Goal: Task Accomplishment & Management: Manage account settings

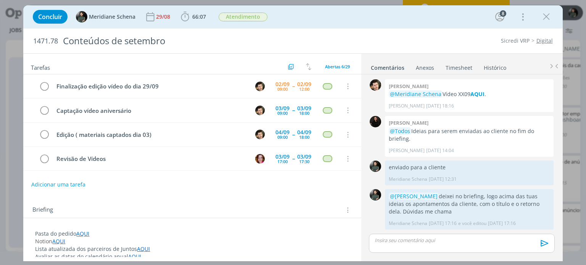
scroll to position [1070, 0]
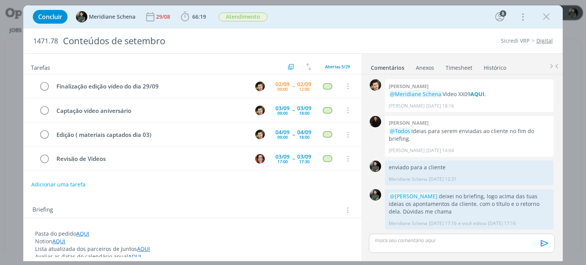
scroll to position [1099, 0]
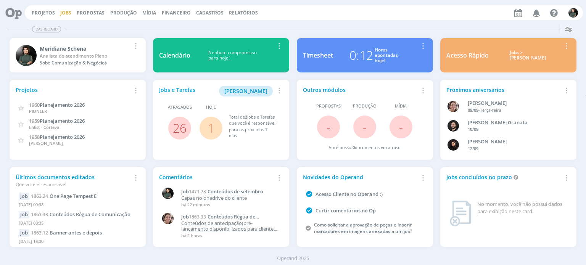
click at [67, 15] on link "Jobs" at bounding box center [65, 13] width 11 height 6
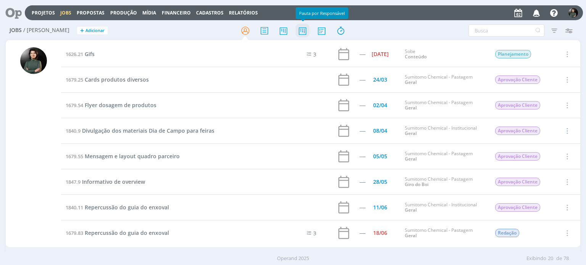
click at [298, 32] on icon at bounding box center [302, 30] width 14 height 15
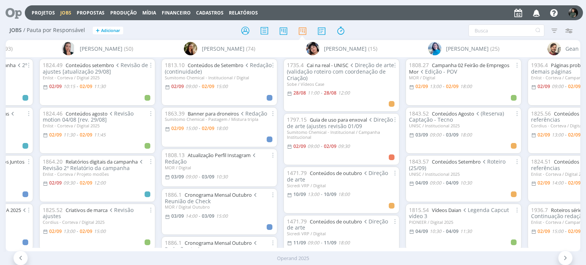
scroll to position [0, 584]
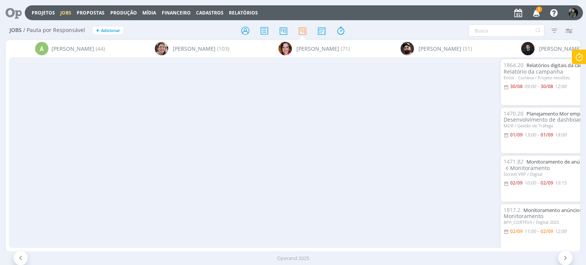
scroll to position [0, 584]
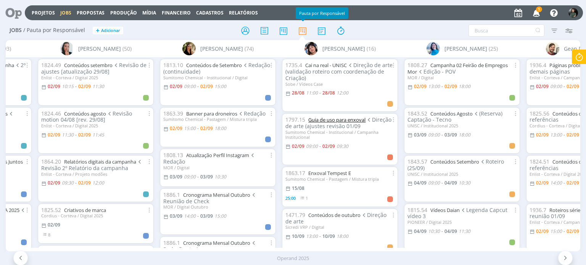
click at [325, 122] on link "Guia de uso para enxoval" at bounding box center [336, 119] width 57 height 7
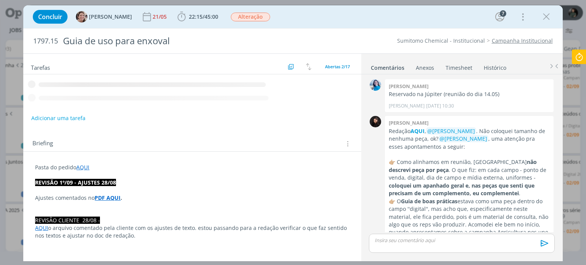
scroll to position [711, 0]
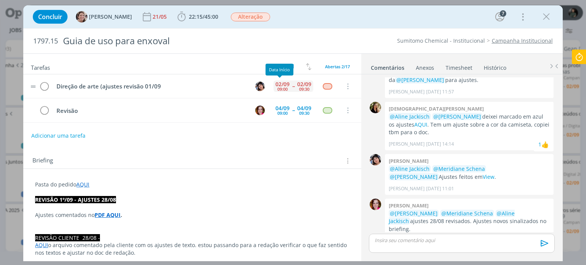
click at [281, 83] on div "02/09" at bounding box center [282, 84] width 14 height 5
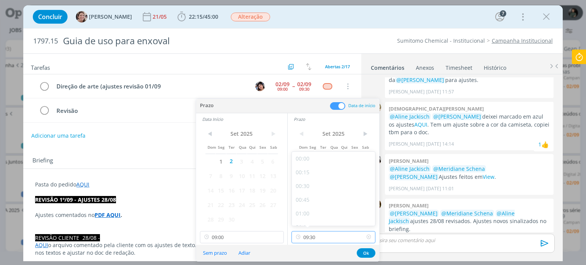
click at [319, 239] on input "09:30" at bounding box center [333, 237] width 84 height 12
click at [311, 201] on div "12:00" at bounding box center [334, 201] width 85 height 14
type input "12:00"
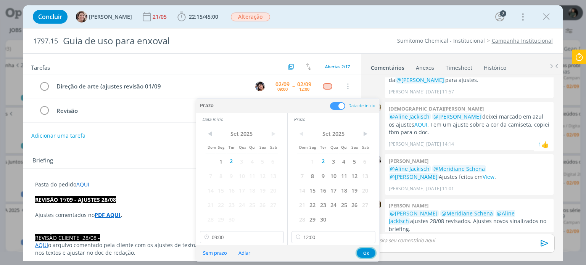
click at [361, 250] on button "Ok" at bounding box center [365, 253] width 19 height 10
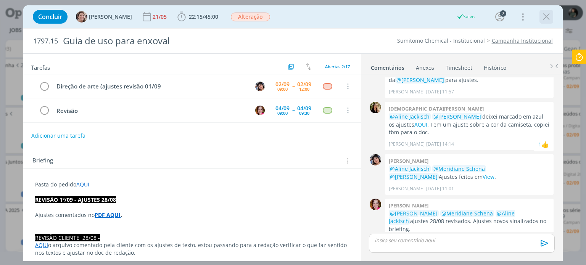
click at [549, 18] on icon "dialog" at bounding box center [545, 16] width 11 height 11
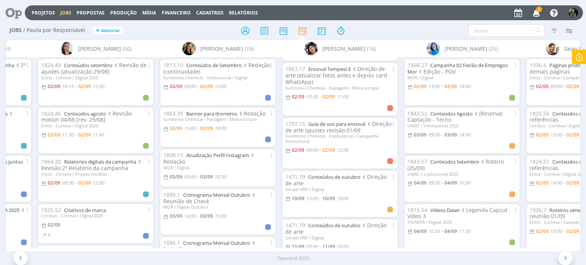
scroll to position [76, 0]
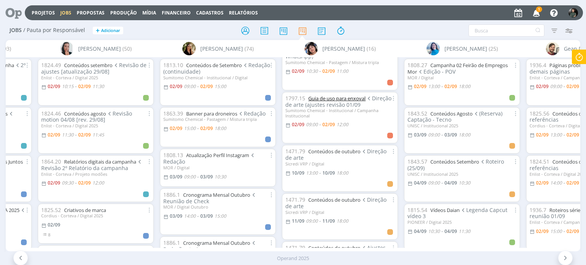
click at [342, 98] on link "Guia de uso para enxoval" at bounding box center [336, 98] width 57 height 7
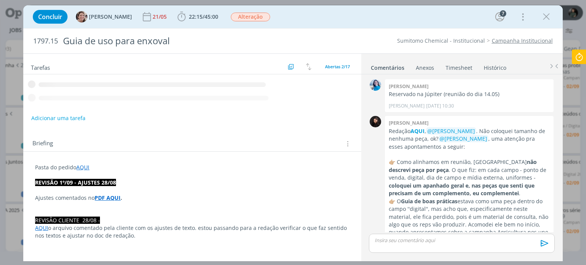
scroll to position [711, 0]
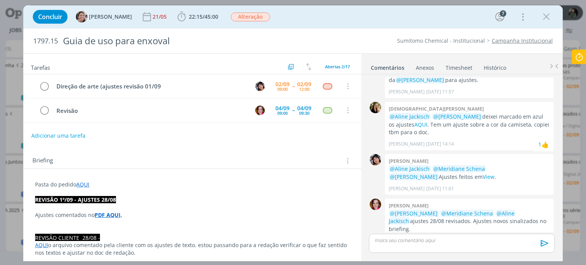
click at [549, 18] on icon "dialog" at bounding box center [545, 16] width 11 height 11
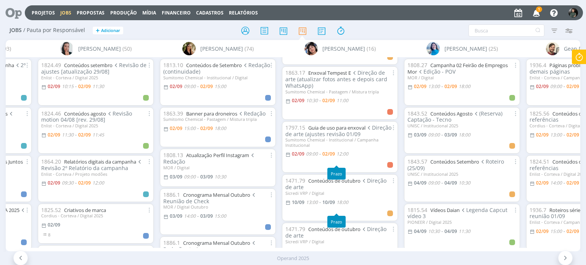
scroll to position [38, 0]
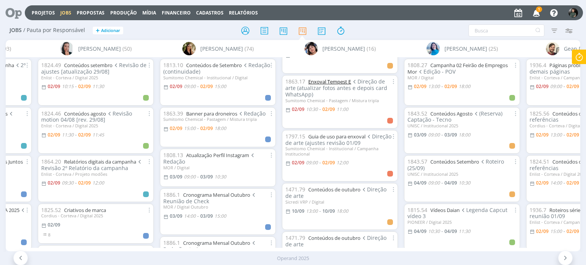
click at [338, 83] on link "Enxoval Tempest E" at bounding box center [329, 81] width 43 height 7
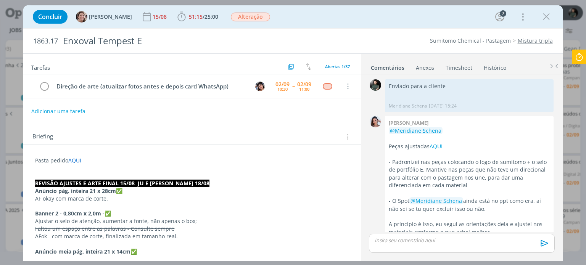
scroll to position [1130, 0]
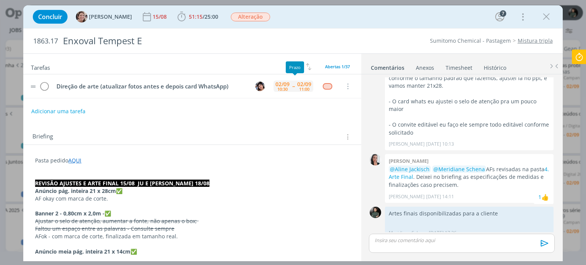
click at [299, 87] on div "11:00" at bounding box center [304, 89] width 10 height 4
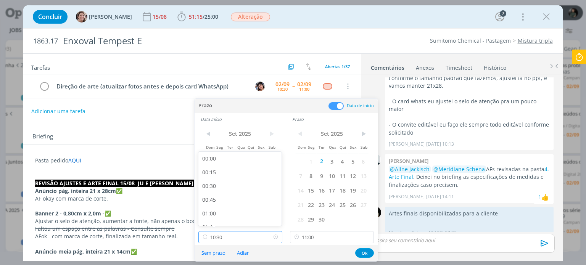
click at [249, 241] on input "10:30" at bounding box center [240, 237] width 84 height 12
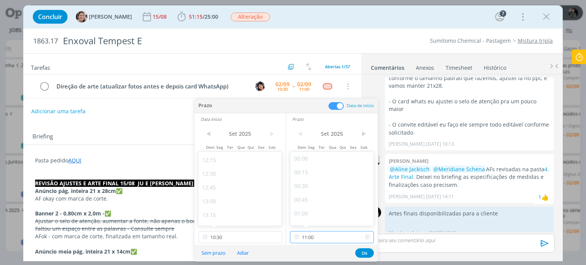
click at [337, 241] on input "11:00" at bounding box center [332, 237] width 84 height 12
click at [305, 190] on div "14:00" at bounding box center [332, 191] width 85 height 14
type input "14:00"
click at [227, 237] on input "10:30" at bounding box center [240, 237] width 84 height 12
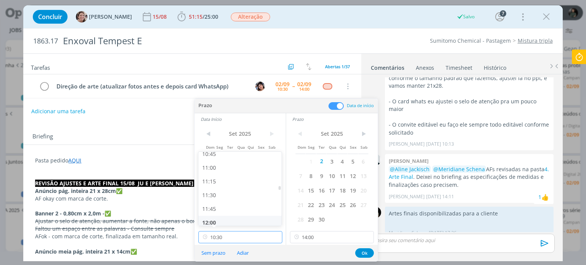
scroll to position [709, 0]
click at [220, 166] on div "13:00" at bounding box center [240, 163] width 85 height 14
type input "13:00"
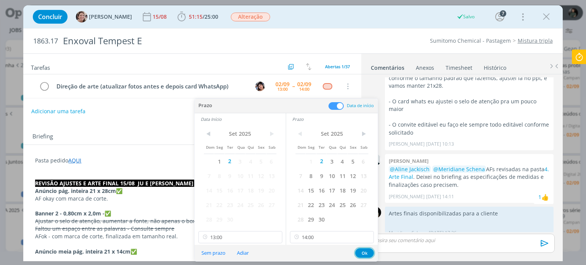
click at [366, 253] on button "Ok" at bounding box center [364, 253] width 19 height 10
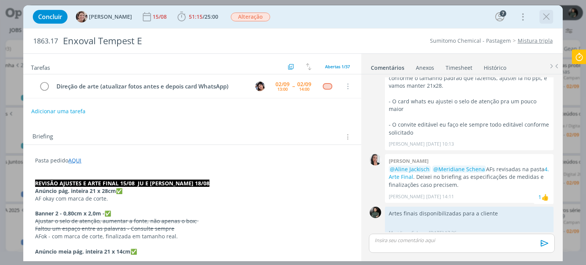
click at [546, 15] on icon "dialog" at bounding box center [545, 16] width 11 height 11
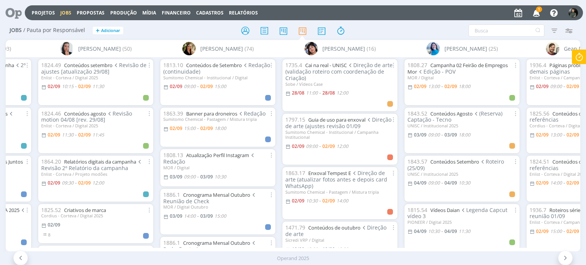
scroll to position [38, 0]
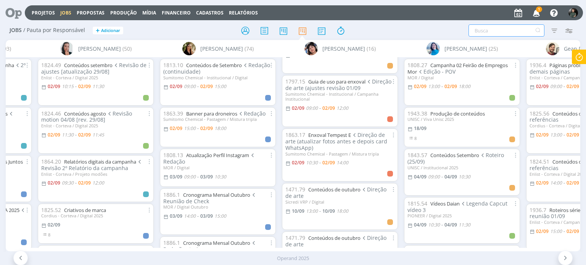
click at [480, 27] on input "text" at bounding box center [506, 30] width 76 height 12
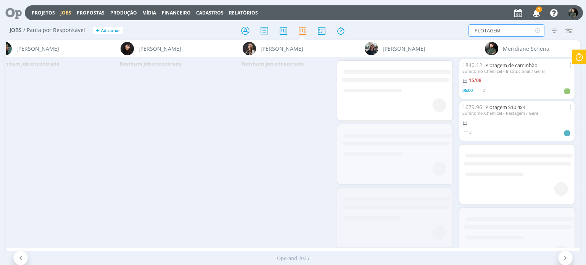
scroll to position [0, 1433]
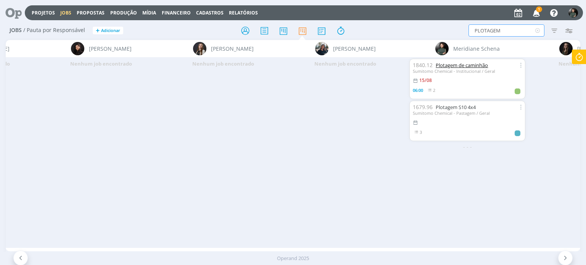
type input "PLOTAGEM"
click at [452, 64] on link "Plotagem de caminhão" at bounding box center [461, 65] width 52 height 7
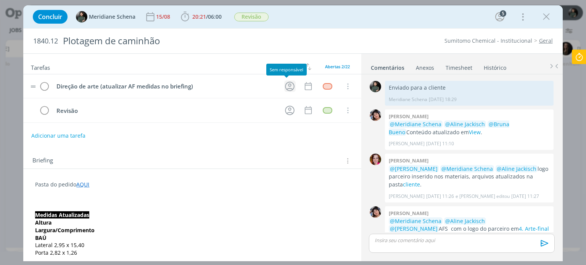
click at [285, 87] on icon "dialog" at bounding box center [290, 86] width 12 height 12
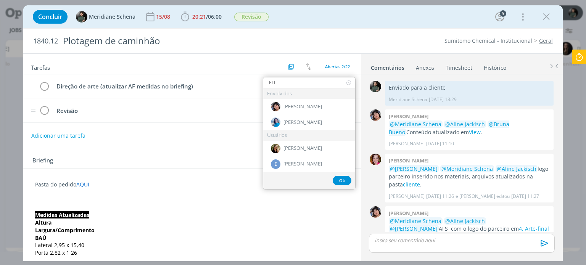
type input "ELI"
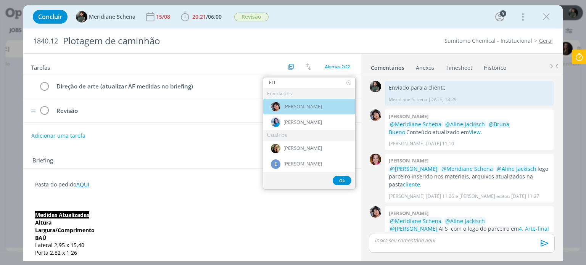
click at [287, 101] on div "[PERSON_NAME]" at bounding box center [309, 107] width 92 height 16
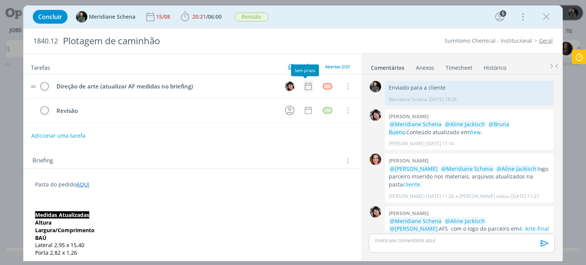
click at [304, 85] on icon "dialog" at bounding box center [307, 86] width 7 height 8
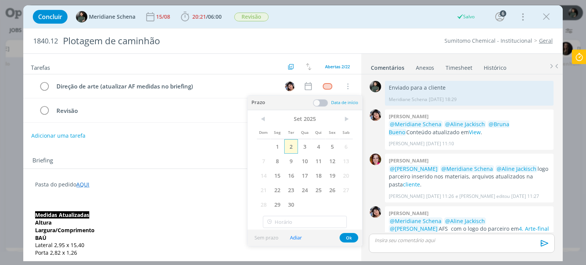
click at [291, 148] on span "2" at bounding box center [291, 146] width 14 height 14
click at [324, 103] on span at bounding box center [320, 103] width 15 height 8
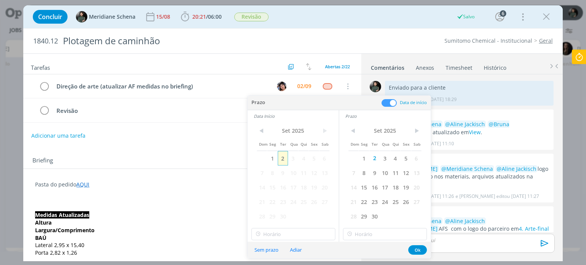
click at [287, 157] on span "2" at bounding box center [283, 158] width 10 height 14
click at [271, 235] on input "11:00" at bounding box center [293, 234] width 84 height 12
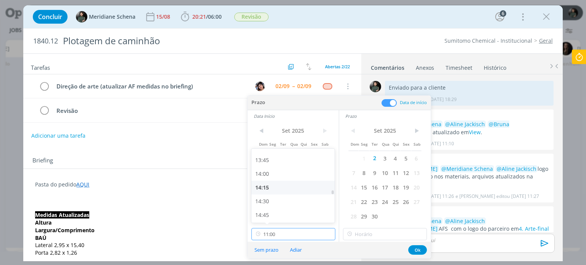
scroll to position [775, 0]
click at [267, 154] on div "14:00" at bounding box center [293, 150] width 85 height 14
type input "14:00"
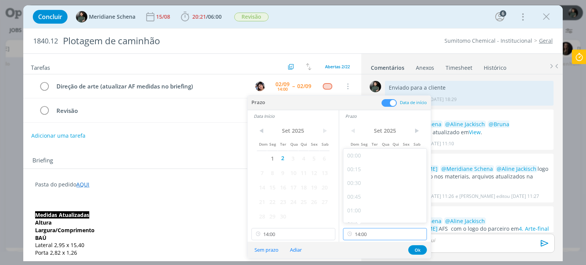
click at [366, 233] on input "14:00" at bounding box center [385, 234] width 84 height 12
click at [360, 192] on div "15:00" at bounding box center [385, 192] width 85 height 14
type input "15:00"
click at [418, 249] on button "Ok" at bounding box center [417, 250] width 19 height 10
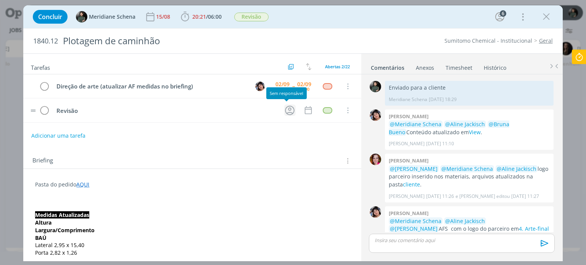
click at [287, 112] on icon "dialog" at bounding box center [290, 110] width 12 height 12
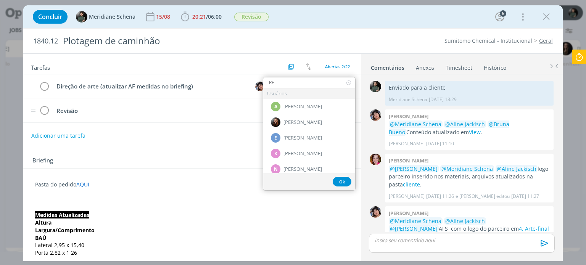
type input "R"
click at [347, 180] on button "Ok" at bounding box center [341, 182] width 19 height 10
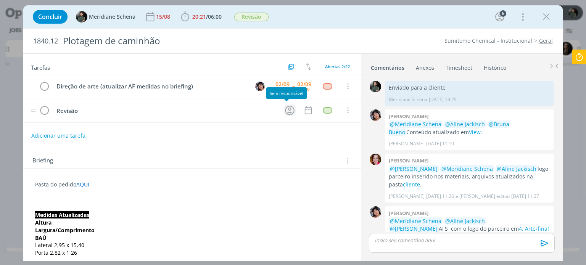
click at [287, 108] on icon "dialog" at bounding box center [290, 111] width 10 height 10
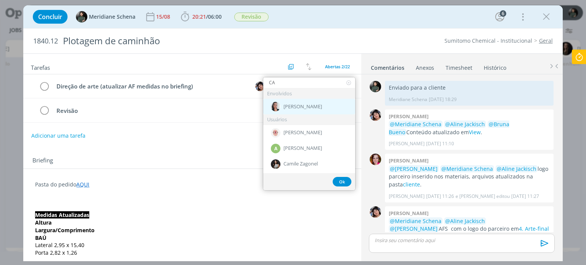
type input "CA"
click at [303, 108] on span "[PERSON_NAME]" at bounding box center [302, 107] width 39 height 6
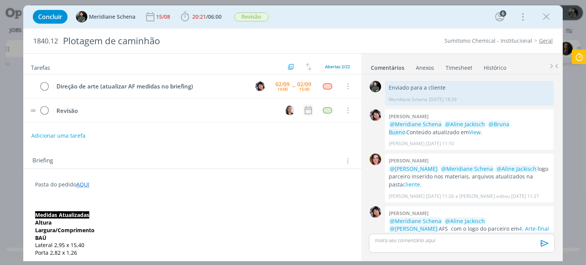
click at [305, 109] on icon "dialog" at bounding box center [308, 110] width 10 height 10
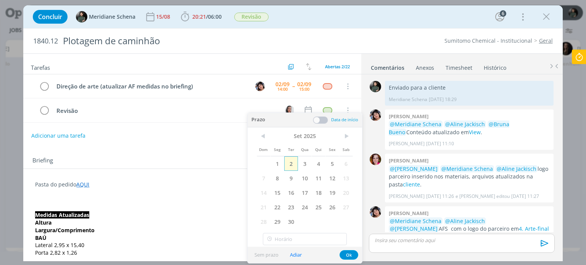
click at [294, 164] on span "2" at bounding box center [291, 163] width 14 height 14
click at [323, 120] on span at bounding box center [320, 120] width 15 height 8
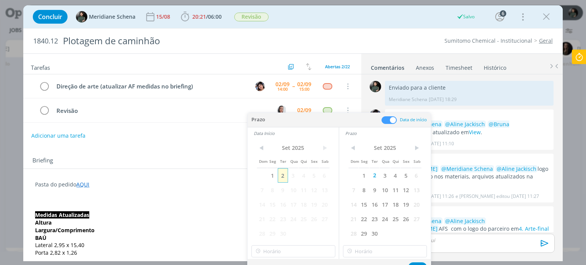
click at [284, 178] on span "2" at bounding box center [283, 175] width 10 height 14
click at [284, 257] on div "< Set 2025 > Dom Seg Ter Qua Qui Sex Sab 1 2 3 4 5 6 7 8 9 10 11 12 13 14 15 16…" at bounding box center [292, 199] width 91 height 120
click at [284, 252] on input "11:00" at bounding box center [293, 251] width 84 height 12
click at [269, 172] on div "15:30" at bounding box center [293, 173] width 85 height 14
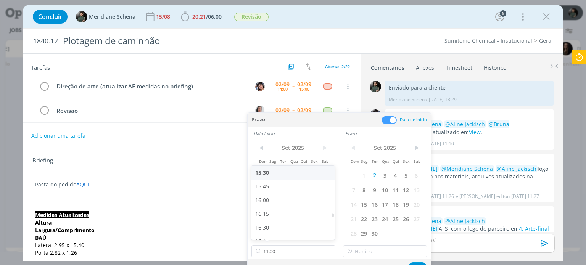
type input "15:30"
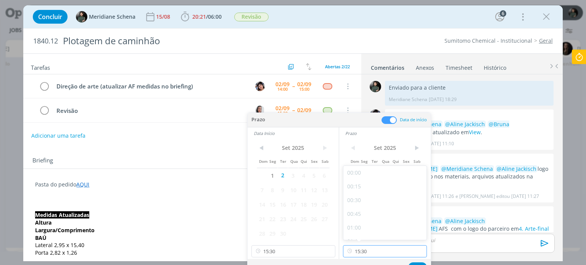
click at [374, 250] on input "15:30" at bounding box center [385, 251] width 84 height 12
click at [358, 186] on div "16:00" at bounding box center [385, 182] width 85 height 14
type input "16:00"
click at [415, 262] on button "Ok" at bounding box center [417, 267] width 19 height 10
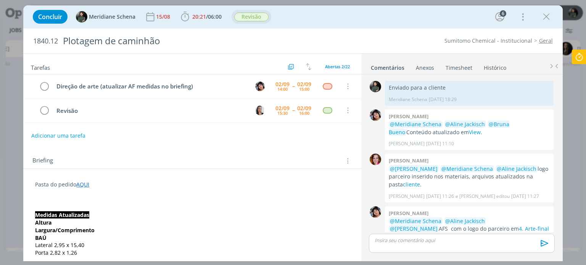
click at [259, 18] on span "Revisão" at bounding box center [251, 17] width 34 height 9
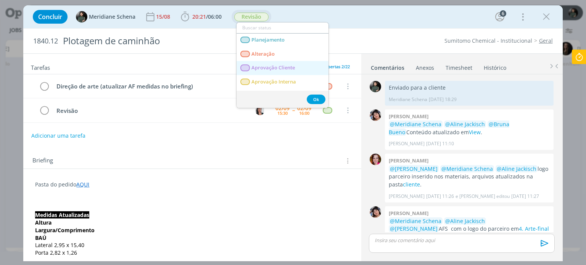
scroll to position [0, 0]
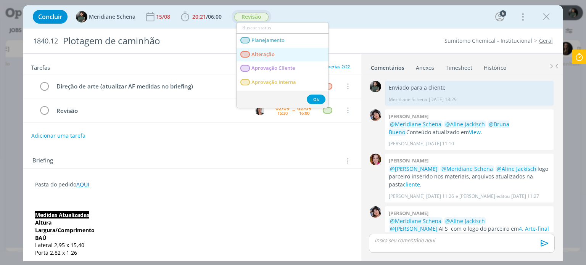
click at [268, 57] on span "Alteração" at bounding box center [263, 54] width 23 height 6
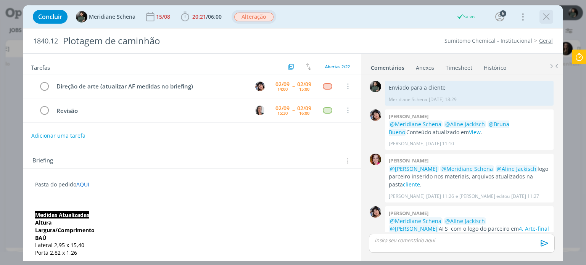
click at [548, 16] on icon "dialog" at bounding box center [545, 16] width 11 height 11
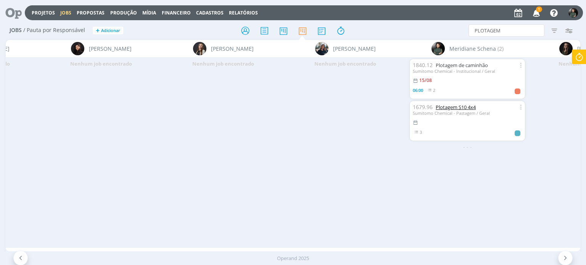
click at [461, 108] on link "Plotagem S10 4x4" at bounding box center [455, 107] width 40 height 7
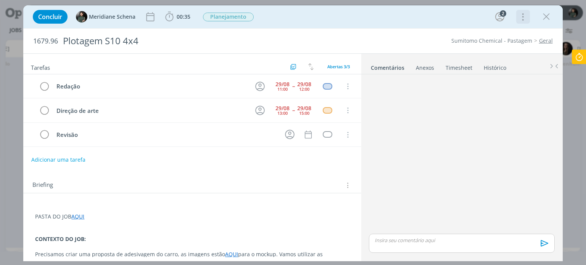
click at [524, 15] on icon "dialog" at bounding box center [522, 17] width 11 height 12
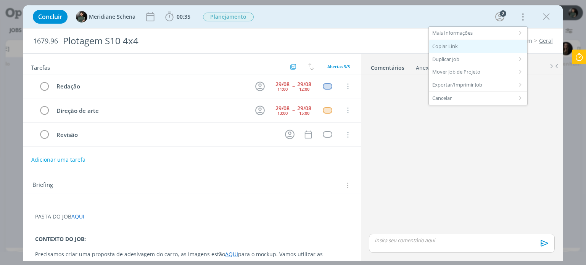
click at [470, 43] on div "Copiar Link" at bounding box center [478, 46] width 98 height 13
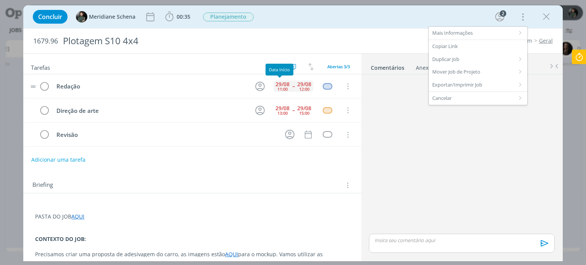
click at [280, 85] on div "29/08" at bounding box center [282, 84] width 14 height 5
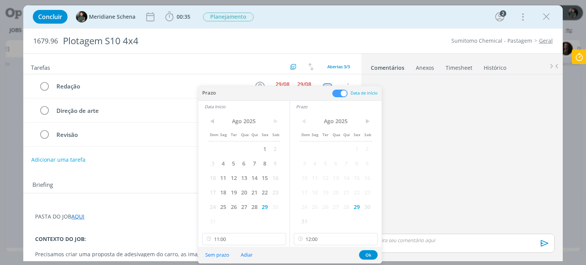
click at [177, 165] on div "Tarefas Usar Job de template Criar template a partir deste job Visualizar Templ…" at bounding box center [191, 155] width 337 height 203
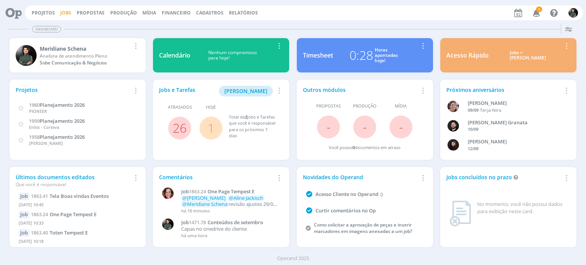
click at [64, 15] on link "Jobs" at bounding box center [65, 13] width 11 height 6
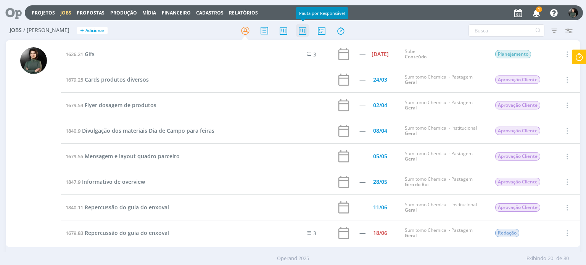
click at [308, 32] on icon at bounding box center [302, 30] width 14 height 15
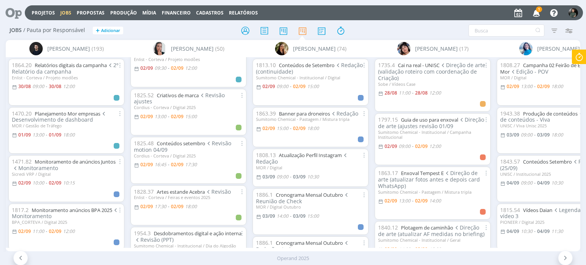
scroll to position [114, 0]
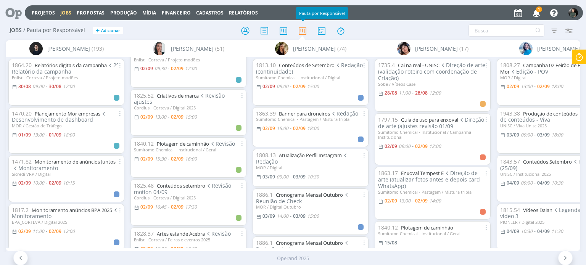
click at [537, 15] on icon "button" at bounding box center [536, 12] width 13 height 13
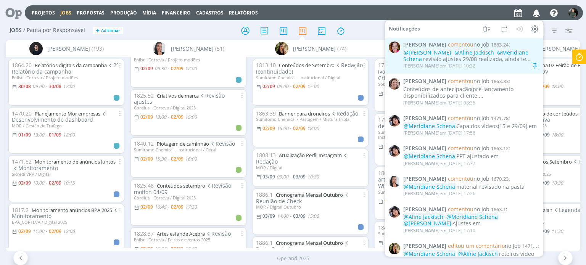
click at [504, 67] on div "Bruna Bueno em 02/09 às 10:32" at bounding box center [471, 66] width 136 height 8
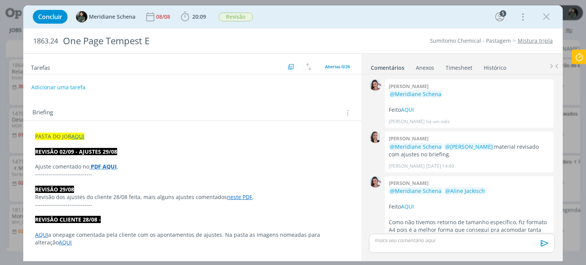
scroll to position [920, 0]
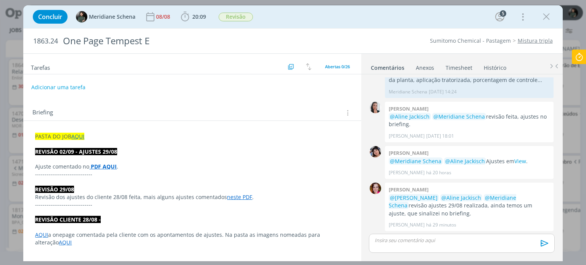
click at [101, 170] on p "------------------------------" at bounding box center [192, 174] width 314 height 8
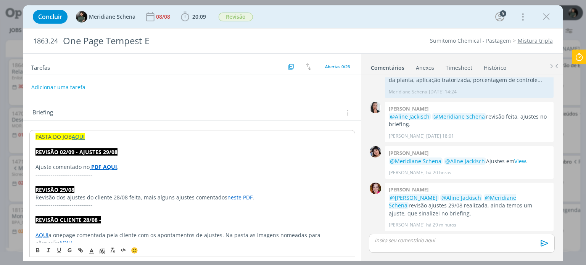
click at [105, 164] on strong "PDF AQUI" at bounding box center [104, 166] width 26 height 7
click at [110, 181] on link "https://sobeae.sharepoint.com/sites/SOBEAE/Documentos%20Compartilhados/Forms/Al…" at bounding box center [85, 182] width 58 height 10
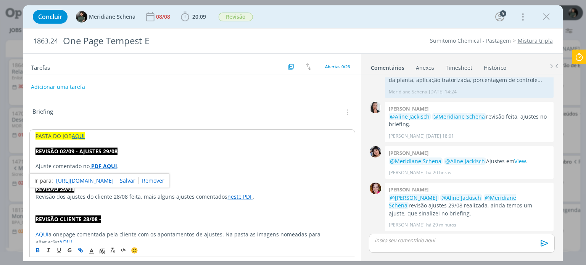
click at [69, 83] on button "Adicionar uma tarefa" at bounding box center [58, 86] width 54 height 13
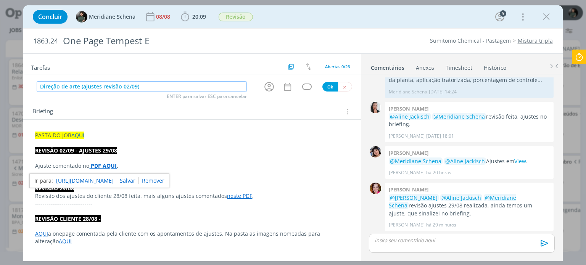
type input "Direção de arte (ajustes revisão 02/09)"
click at [139, 114] on div "Briefing Briefings Predefinidos Versões do Briefing Ver Briefing do Projeto" at bounding box center [192, 112] width 321 height 10
click at [284, 91] on icon "dialog" at bounding box center [287, 87] width 10 height 10
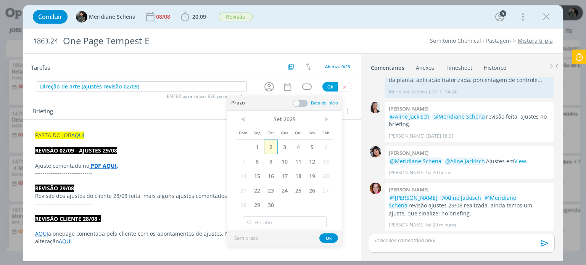
click at [274, 145] on span "2" at bounding box center [271, 147] width 14 height 14
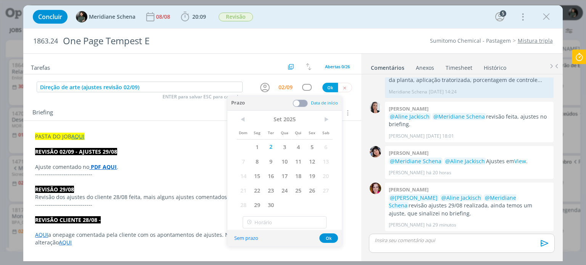
click at [303, 104] on span at bounding box center [299, 104] width 15 height 8
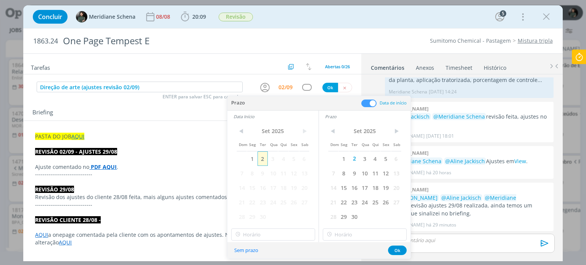
click at [263, 160] on span "2" at bounding box center [262, 158] width 10 height 14
click at [271, 234] on input "12:00" at bounding box center [273, 234] width 84 height 12
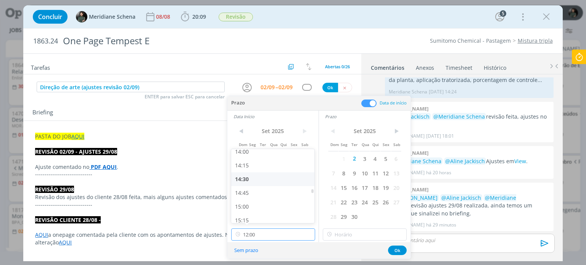
scroll to position [791, 0]
click at [253, 187] on div "15:00" at bounding box center [273, 188] width 85 height 14
type input "15:00"
click at [345, 236] on input "15:00" at bounding box center [365, 234] width 84 height 12
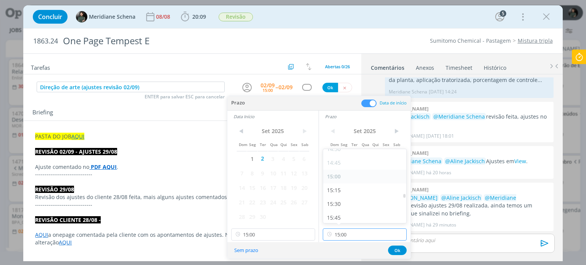
scroll to position [804, 0]
click at [340, 201] on div "15:30" at bounding box center [365, 203] width 85 height 14
type input "15:30"
click at [395, 248] on button "Ok" at bounding box center [397, 251] width 19 height 10
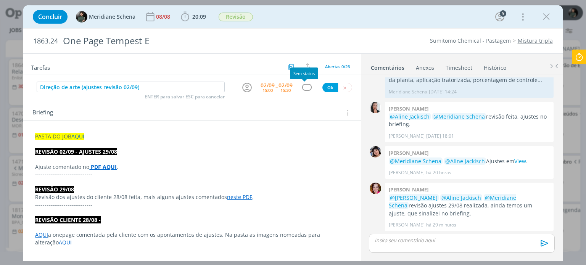
click at [305, 88] on div "dialog" at bounding box center [307, 87] width 10 height 6
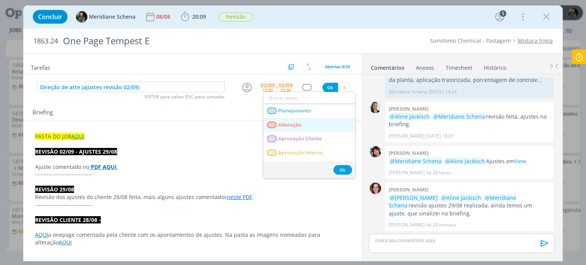
click at [302, 124] on link "Alteração" at bounding box center [309, 125] width 92 height 14
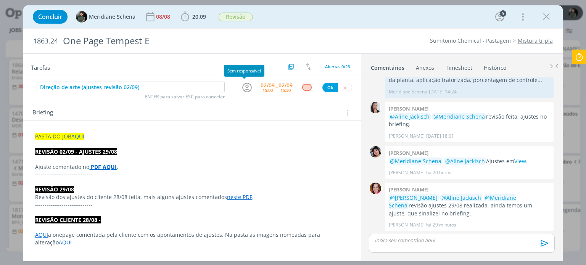
click at [248, 91] on icon "dialog" at bounding box center [247, 88] width 12 height 12
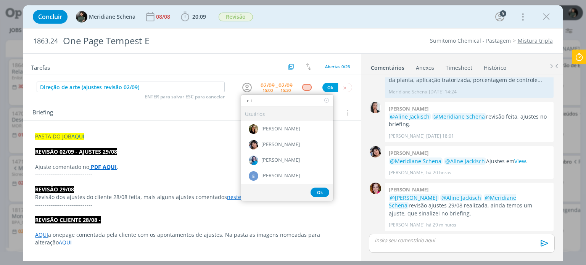
type input "eli"
click at [255, 143] on div "[PERSON_NAME]" at bounding box center [287, 144] width 92 height 16
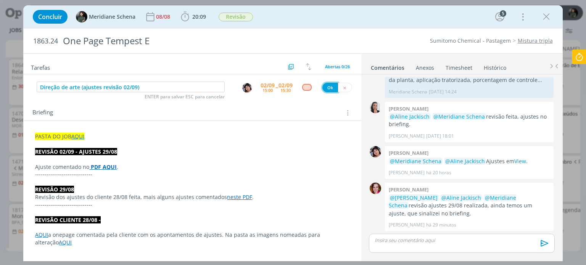
click at [329, 87] on button "Ok" at bounding box center [330, 88] width 16 height 10
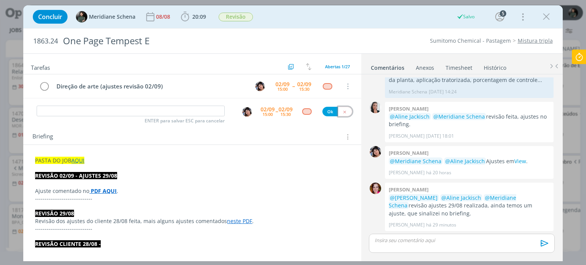
click at [342, 112] on icon "dialog" at bounding box center [344, 111] width 5 height 5
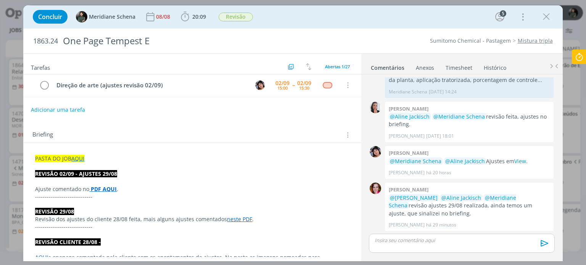
scroll to position [0, 0]
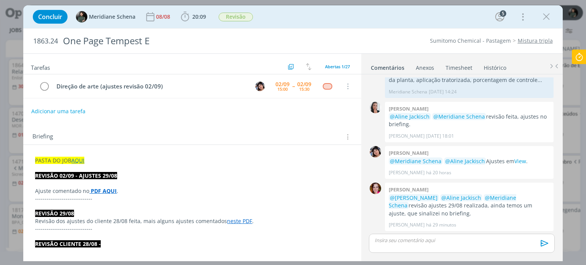
click at [554, 18] on div "Concluir Meridiane Schena 08/08 20:09 Iniciar Apontar Data * 02/09/2025 Horas *…" at bounding box center [292, 17] width 527 height 18
click at [544, 19] on icon "dialog" at bounding box center [545, 16] width 11 height 11
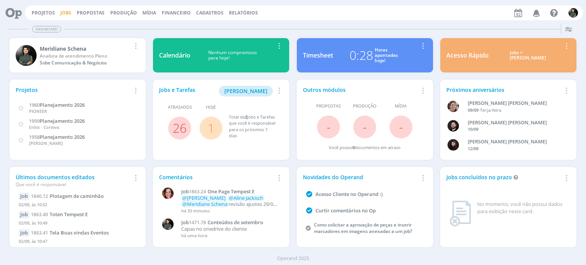
click at [61, 15] on link "Jobs" at bounding box center [65, 13] width 11 height 6
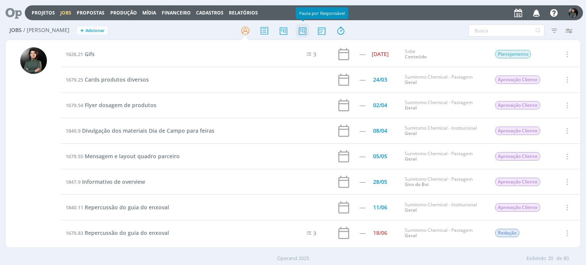
click at [304, 35] on icon at bounding box center [302, 30] width 14 height 15
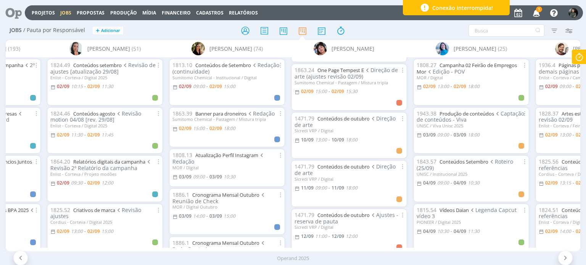
scroll to position [99, 0]
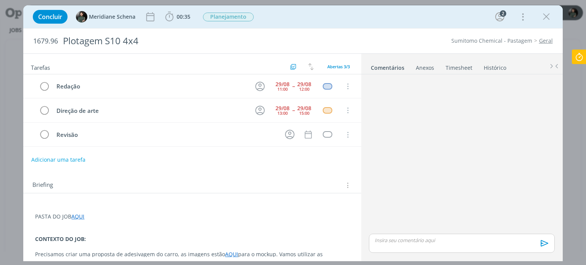
click at [414, 138] on div "dialog" at bounding box center [461, 154] width 191 height 155
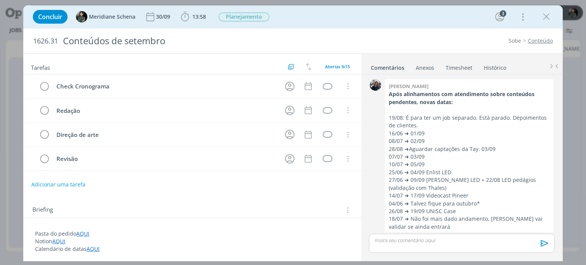
scroll to position [369, 0]
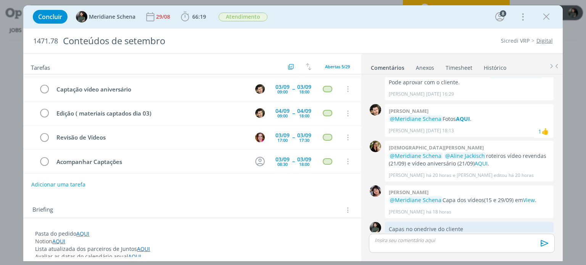
click at [541, 40] on link "Digital" at bounding box center [544, 40] width 16 height 7
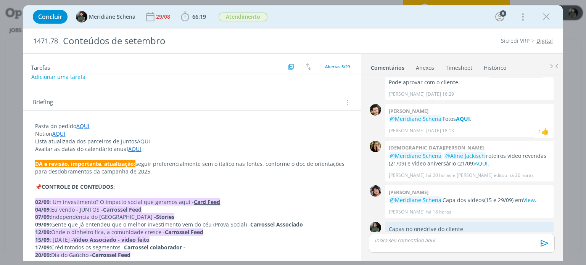
scroll to position [152, 0]
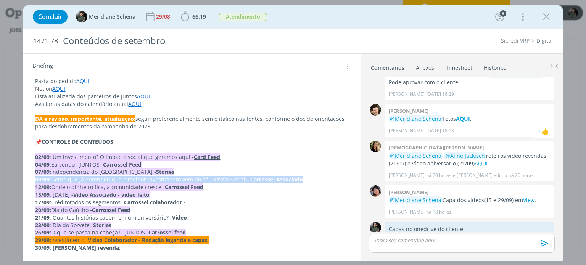
drag, startPoint x: 305, startPoint y: 180, endPoint x: 23, endPoint y: 177, distance: 282.5
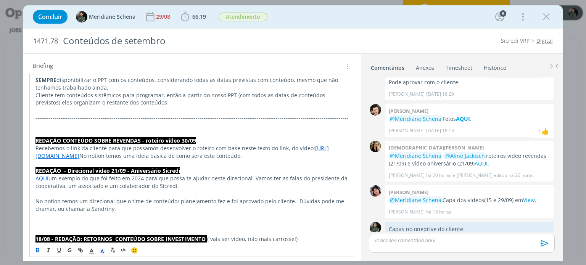
scroll to position [648, 0]
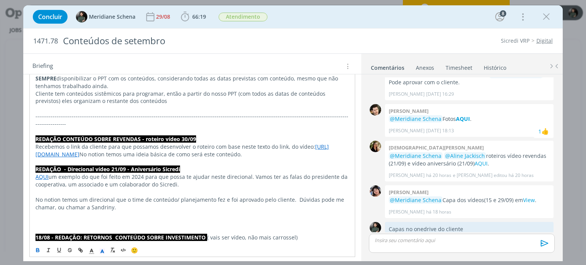
click at [36, 118] on p "-------------------------------------------------------------------------------…" at bounding box center [191, 119] width 313 height 15
click at [37, 128] on p "dialog" at bounding box center [191, 132] width 313 height 8
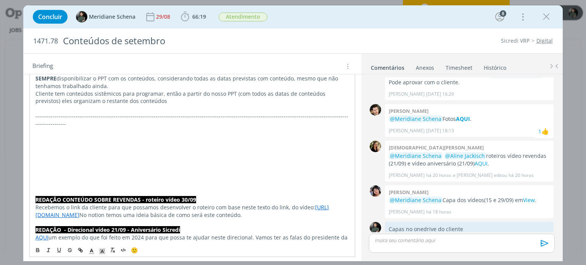
click at [37, 128] on p "dialog" at bounding box center [191, 132] width 313 height 8
click at [37, 135] on p "dialog" at bounding box center [191, 139] width 313 height 8
drag, startPoint x: 136, startPoint y: 133, endPoint x: 21, endPoint y: 132, distance: 115.5
click at [21, 132] on div "Concluir Meridiane Schena 29/08 66:19 Iniciar Apontar Data * 02/09/2025 Horas *…" at bounding box center [293, 132] width 586 height 265
click at [70, 119] on p "-------------------------------------------------------------------------------…" at bounding box center [192, 119] width 314 height 15
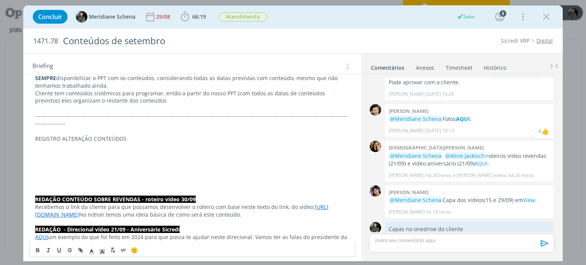
click at [72, 127] on p "dialog" at bounding box center [192, 131] width 314 height 8
click at [131, 135] on p "REGISTRO ALTERAÇÃO CONTEÚDOS" at bounding box center [192, 139] width 314 height 8
drag, startPoint x: 133, startPoint y: 132, endPoint x: 29, endPoint y: 129, distance: 103.3
click at [92, 253] on icon "dialog" at bounding box center [91, 251] width 7 height 7
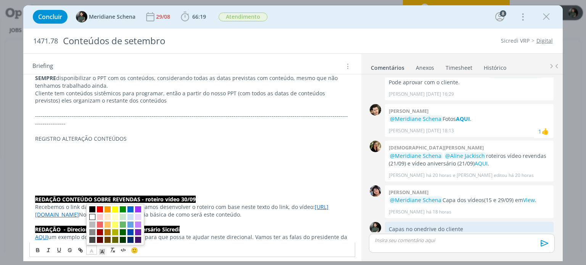
click at [90, 217] on span "dialog" at bounding box center [92, 217] width 6 height 6
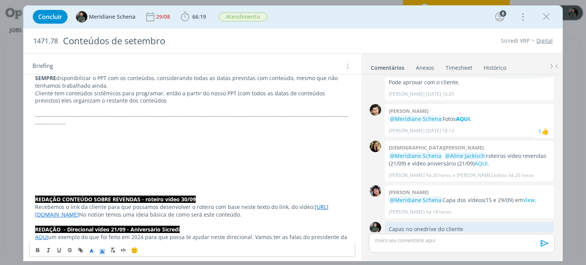
click at [103, 254] on icon "dialog" at bounding box center [102, 251] width 7 height 7
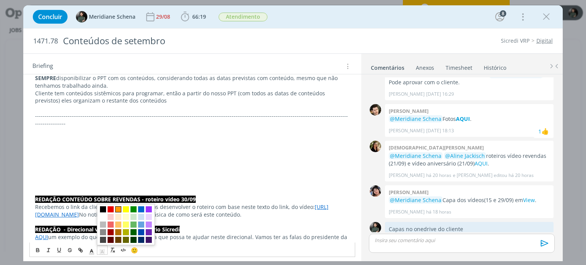
click at [119, 210] on span "dialog" at bounding box center [118, 209] width 6 height 6
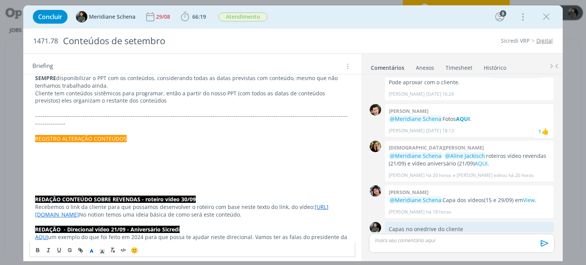
click at [82, 165] on p "dialog" at bounding box center [192, 169] width 314 height 8
click at [43, 150] on p "dialog" at bounding box center [192, 154] width 314 height 8
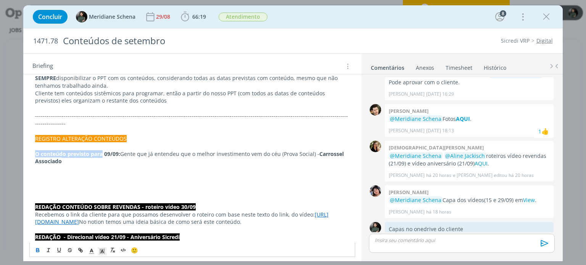
drag, startPoint x: 103, startPoint y: 146, endPoint x: 37, endPoint y: 146, distance: 66.0
click at [37, 150] on strong "O conteúdo previsto para 09/09:" at bounding box center [77, 153] width 85 height 7
click at [35, 249] on icon "dialog" at bounding box center [38, 250] width 6 height 6
click at [77, 180] on p "dialog" at bounding box center [192, 184] width 314 height 8
click at [80, 155] on p "O conteúdo previsto para 09/09: Gente que já entendeu que o melhor investimento…" at bounding box center [192, 157] width 314 height 15
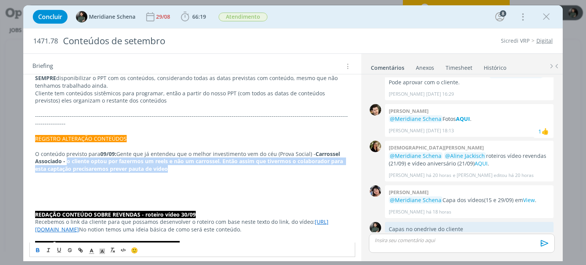
drag, startPoint x: 67, startPoint y: 152, endPoint x: 170, endPoint y: 162, distance: 102.6
click at [170, 162] on strong "Carrossel Associado - o cliente optou por fazermos um reels e não um carrossel.…" at bounding box center [189, 161] width 309 height 22
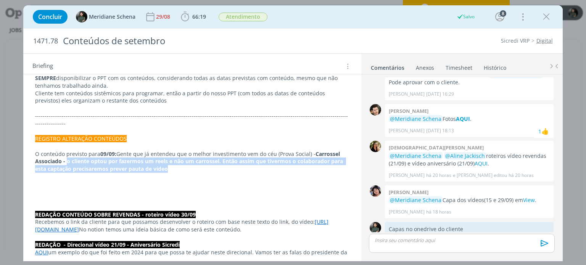
click at [76, 160] on strong "Carrossel Associado - o cliente optou por fazermos um reels e não um carrossel.…" at bounding box center [189, 161] width 309 height 22
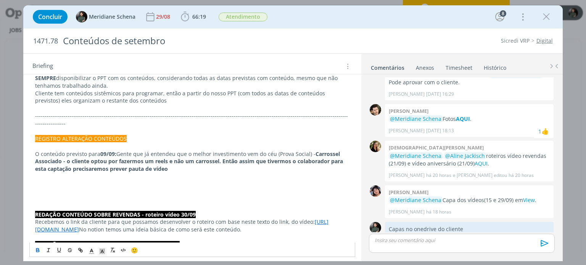
drag, startPoint x: 67, startPoint y: 152, endPoint x: 172, endPoint y: 158, distance: 105.0
click at [172, 158] on p "O conteúdo previsto para 09/09: Gente que já entendeu que o melhor investimento…" at bounding box center [192, 161] width 314 height 23
click at [38, 250] on icon "dialog" at bounding box center [38, 250] width 6 height 6
click at [115, 188] on p "dialog" at bounding box center [192, 192] width 314 height 8
click at [151, 163] on p "O conteúdo previsto para 09/09: Gente que já entendeu que o melhor investimento…" at bounding box center [192, 161] width 314 height 23
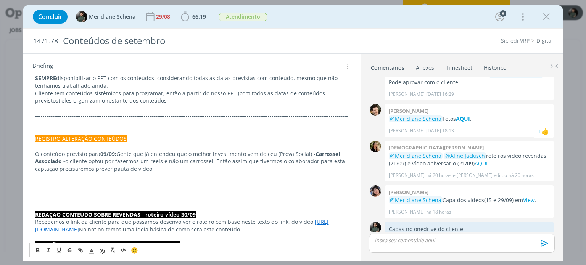
click at [151, 163] on span "o cliente optou por fazermos um reels e não um carrossel. Então assim que tiver…" at bounding box center [190, 164] width 311 height 15
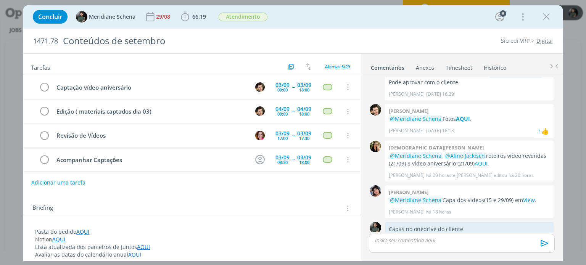
scroll to position [0, 0]
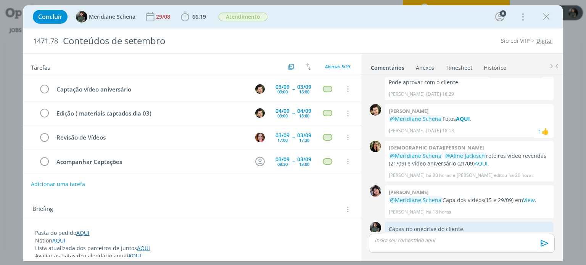
click at [79, 186] on button "Adicionar uma tarefa" at bounding box center [58, 184] width 54 height 13
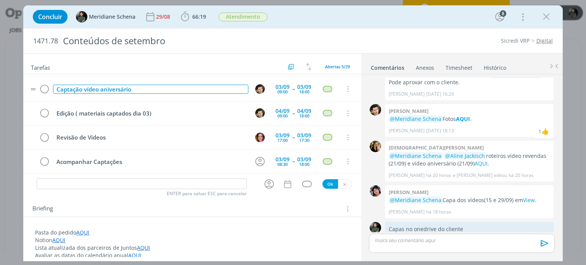
click at [106, 88] on div "Captação vídeo aniversário" at bounding box center [150, 90] width 195 height 10
copy div "Captação vídeo aniversário"
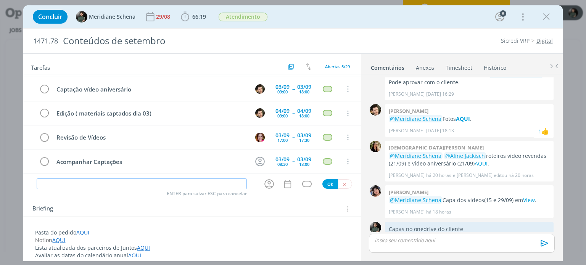
click at [84, 181] on input "dialog" at bounding box center [142, 183] width 210 height 11
paste input "Captação vídeo aniversário"
drag, startPoint x: 81, startPoint y: 183, endPoint x: 125, endPoint y: 183, distance: 44.2
click at [125, 183] on input "Captação vídeo aniversário" at bounding box center [142, 183] width 210 height 11
click at [265, 186] on icon "dialog" at bounding box center [269, 184] width 12 height 12
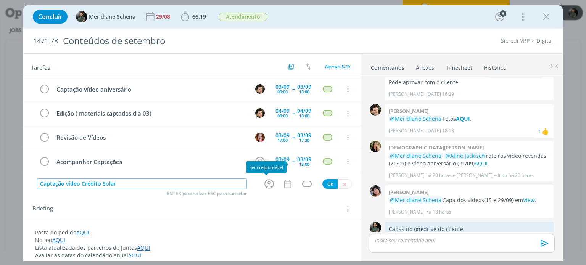
type input "Captação vídeo Crédito Solar"
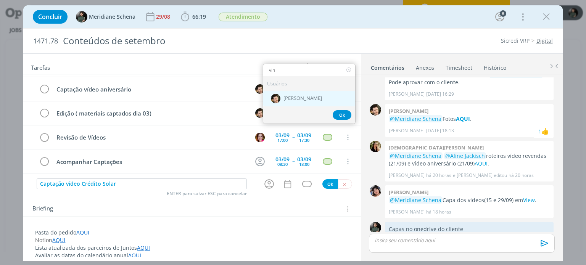
type input "vin"
click at [296, 97] on span "[PERSON_NAME]" at bounding box center [302, 99] width 39 height 6
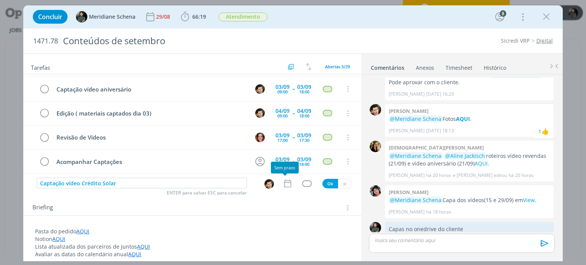
click at [287, 180] on icon "dialog" at bounding box center [287, 183] width 10 height 10
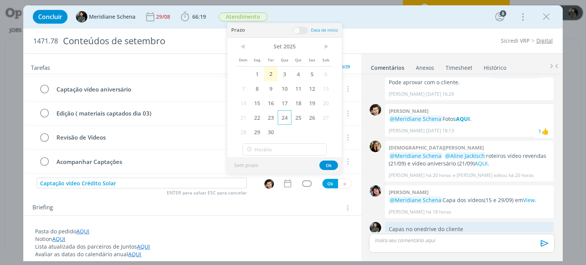
click at [286, 119] on span "24" at bounding box center [285, 117] width 14 height 14
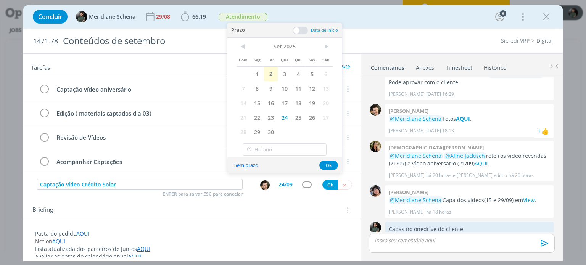
click at [301, 23] on div "Prazo Data de início" at bounding box center [284, 30] width 114 height 14
click at [302, 30] on span at bounding box center [299, 31] width 15 height 8
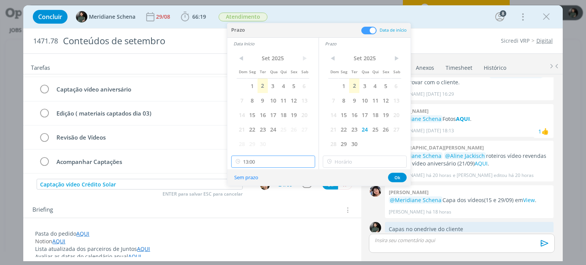
click at [265, 160] on input "13:00" at bounding box center [273, 162] width 84 height 12
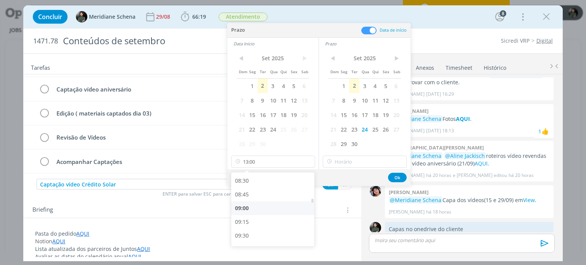
click at [246, 205] on div "09:00" at bounding box center [273, 208] width 85 height 14
type input "09:00"
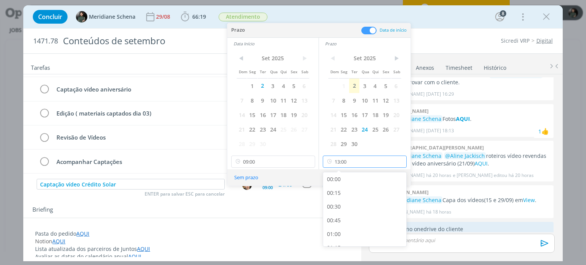
click at [347, 162] on input "13:00" at bounding box center [365, 162] width 84 height 12
click at [338, 201] on div "18:00" at bounding box center [365, 207] width 85 height 14
type input "18:00"
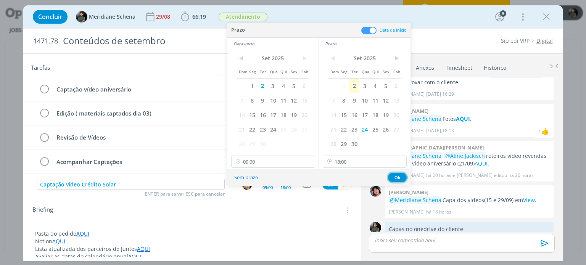
click at [396, 177] on button "Ok" at bounding box center [397, 178] width 19 height 10
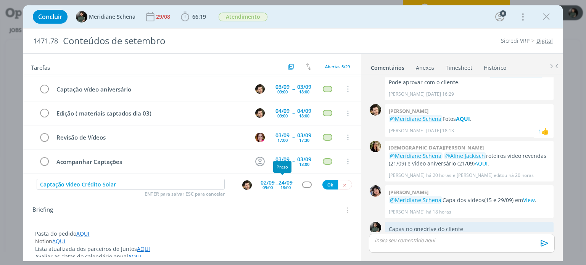
click at [275, 185] on span "--" at bounding box center [276, 184] width 2 height 7
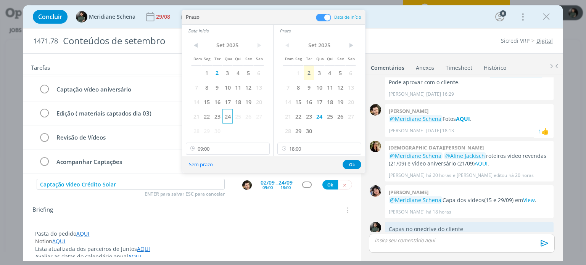
click at [228, 115] on span "24" at bounding box center [227, 116] width 10 height 14
click at [345, 165] on button "Ok" at bounding box center [351, 165] width 19 height 10
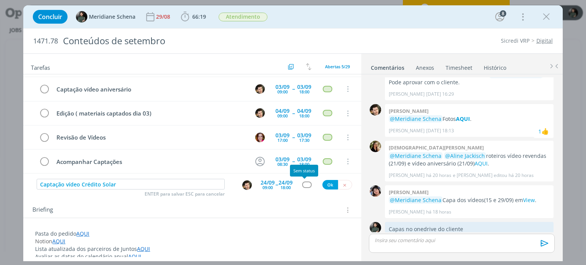
click at [303, 185] on div "dialog" at bounding box center [307, 184] width 10 height 6
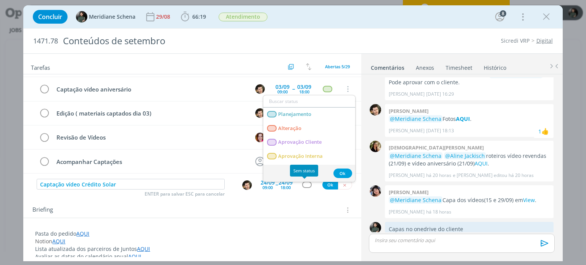
click at [303, 185] on div "dialog" at bounding box center [307, 184] width 10 height 6
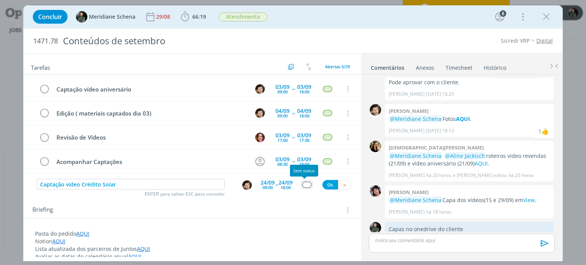
click at [303, 185] on div "dialog" at bounding box center [307, 184] width 10 height 6
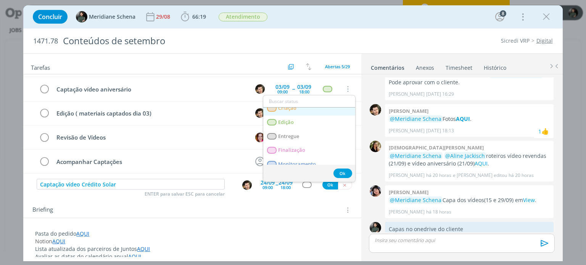
scroll to position [76, 0]
click at [299, 122] on link "Edição" at bounding box center [309, 122] width 92 height 14
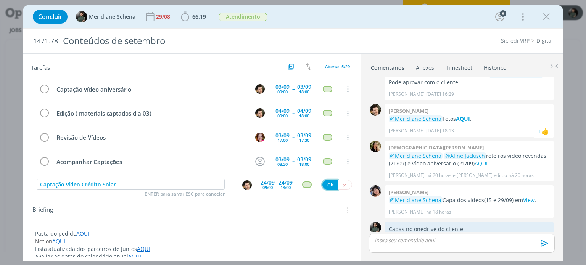
click at [326, 183] on button "Ok" at bounding box center [330, 185] width 16 height 10
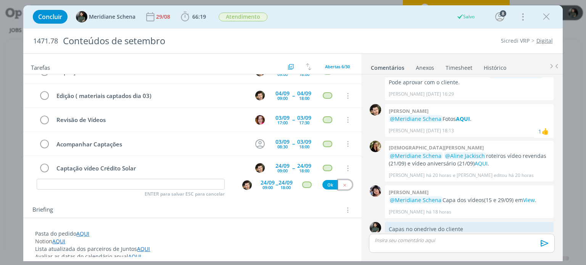
click at [339, 187] on button "dialog" at bounding box center [345, 185] width 14 height 10
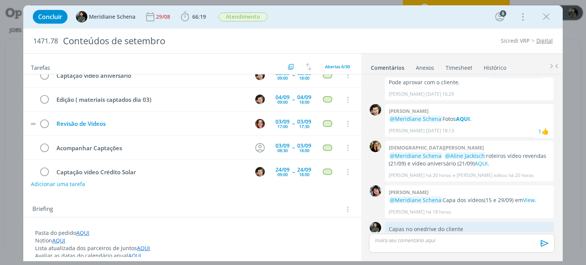
scroll to position [46, 0]
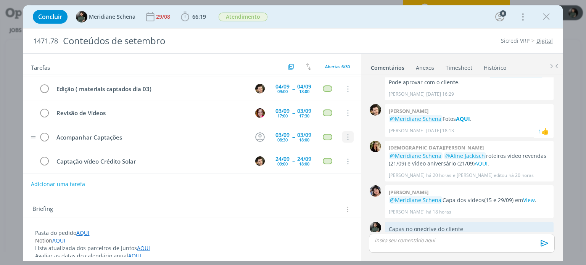
click at [345, 136] on icon "dialog" at bounding box center [347, 137] width 8 height 7
click at [329, 152] on link "Cancelar" at bounding box center [323, 150] width 60 height 12
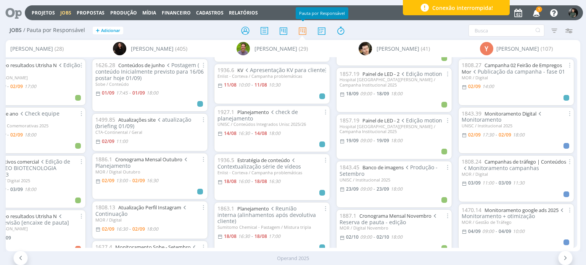
scroll to position [762, 0]
click at [330, 212] on div "1624.4 Alinhamentos de Performance (24) Sobe / Tráfego [DATE] 1868.5 Criativos …" at bounding box center [272, 152] width 122 height 190
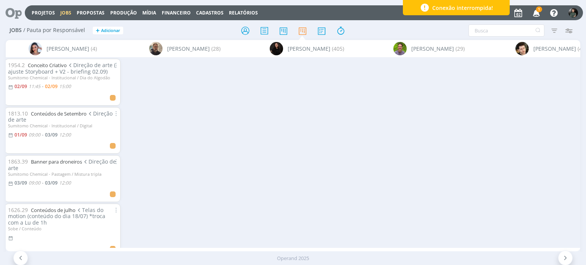
scroll to position [0, 1504]
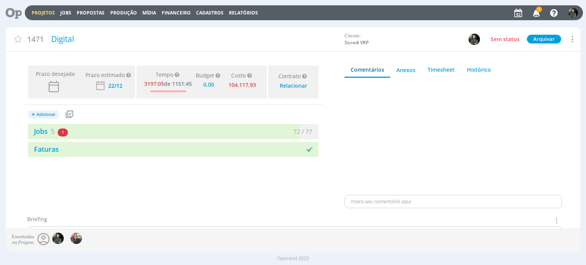
type input "0,00"
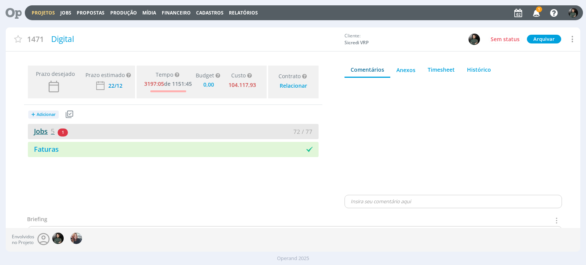
click at [37, 130] on link "Jobs 5" at bounding box center [41, 131] width 27 height 9
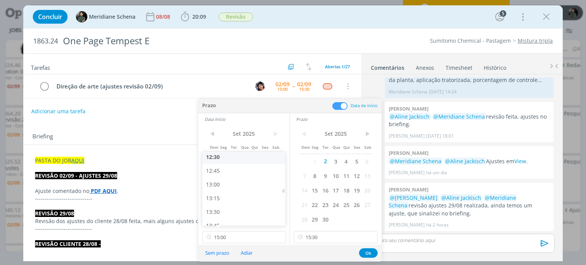
scroll to position [689, 0]
click at [220, 181] on div "13:00" at bounding box center [244, 183] width 85 height 14
type input "13:00"
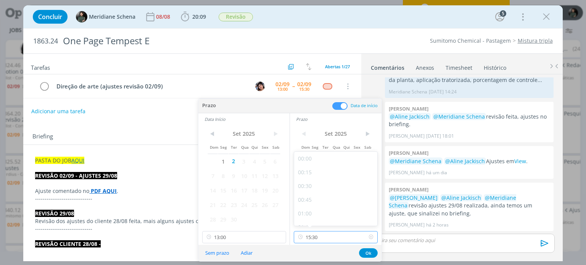
click at [312, 236] on input "15:30" at bounding box center [336, 237] width 84 height 12
click at [312, 205] on div "14:00" at bounding box center [336, 211] width 85 height 14
type input "14:00"
click at [369, 254] on button "Ok" at bounding box center [368, 253] width 19 height 10
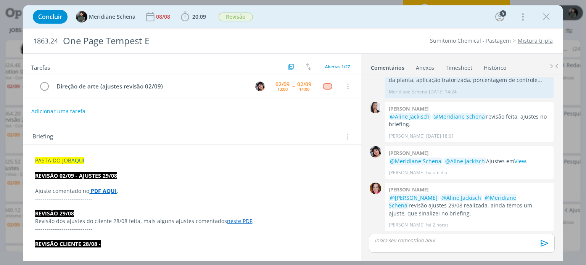
click at [108, 187] on strong "PDF AQUI" at bounding box center [104, 190] width 26 height 7
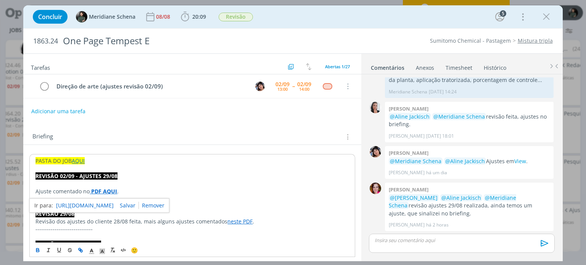
click at [114, 205] on link "[URL][DOMAIN_NAME]" at bounding box center [85, 206] width 58 height 10
click at [98, 189] on strong "PDF AQUI" at bounding box center [104, 191] width 26 height 7
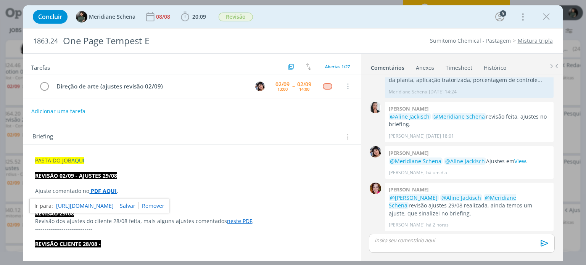
click at [109, 233] on p "dialog" at bounding box center [192, 237] width 314 height 8
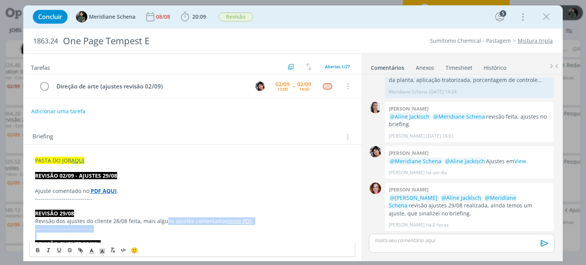
drag, startPoint x: 163, startPoint y: 224, endPoint x: 235, endPoint y: 233, distance: 72.3
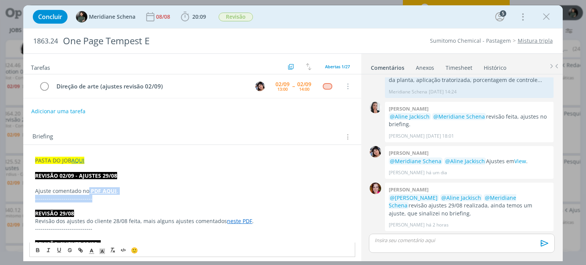
drag, startPoint x: 88, startPoint y: 186, endPoint x: 128, endPoint y: 199, distance: 42.7
click at [228, 189] on p "Ajuste comentado no PDF AQUI ." at bounding box center [192, 191] width 314 height 8
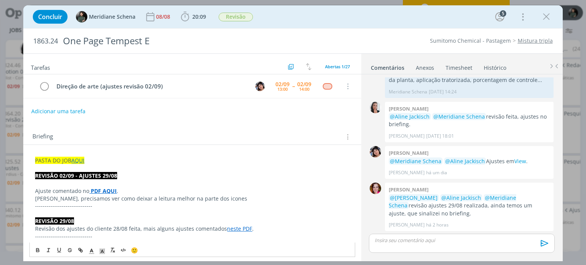
drag, startPoint x: 178, startPoint y: 186, endPoint x: 193, endPoint y: 196, distance: 18.1
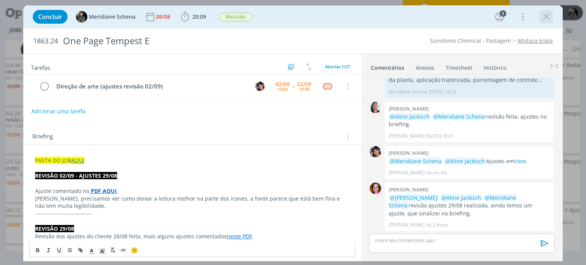
click at [541, 15] on icon "dialog" at bounding box center [545, 16] width 11 height 11
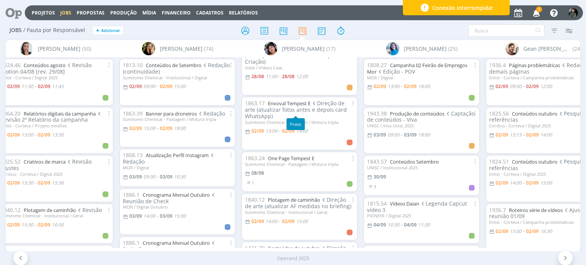
scroll to position [38, 0]
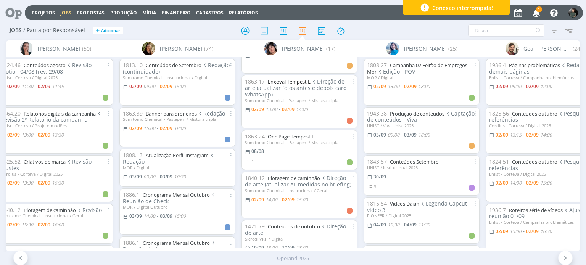
click at [287, 82] on link "Enxoval Tempest E" at bounding box center [289, 81] width 43 height 7
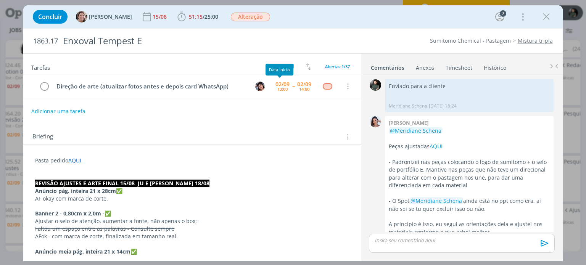
scroll to position [1130, 0]
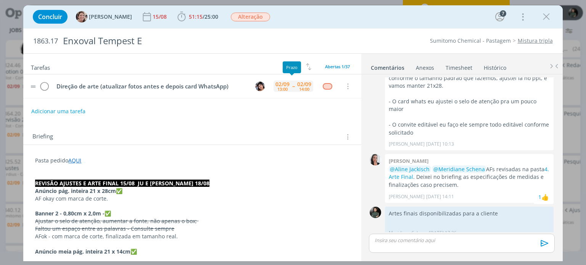
click at [295, 87] on div "02/09 14:00" at bounding box center [304, 86] width 18 height 16
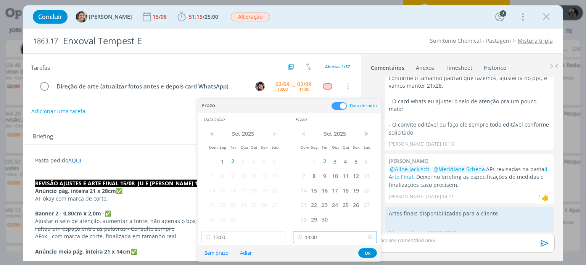
click at [326, 235] on input "14:00" at bounding box center [335, 237] width 84 height 12
click at [318, 159] on div "15:00" at bounding box center [335, 157] width 85 height 14
click at [332, 238] on input "15:00" at bounding box center [335, 237] width 84 height 12
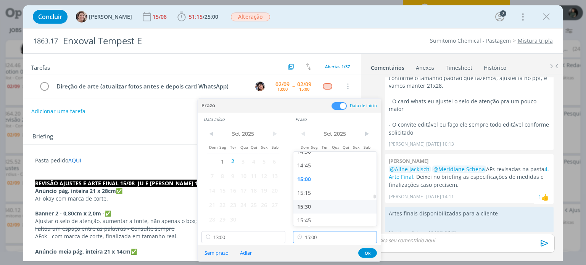
scroll to position [804, 0]
click at [308, 205] on div "15:30" at bounding box center [335, 206] width 85 height 14
type input "15:30"
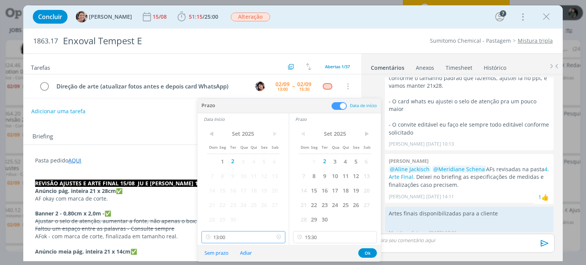
click at [232, 238] on input "13:00" at bounding box center [243, 237] width 84 height 12
click at [221, 176] on div "15:00" at bounding box center [243, 174] width 85 height 14
type input "15:00"
click at [369, 254] on button "Ok" at bounding box center [367, 253] width 19 height 10
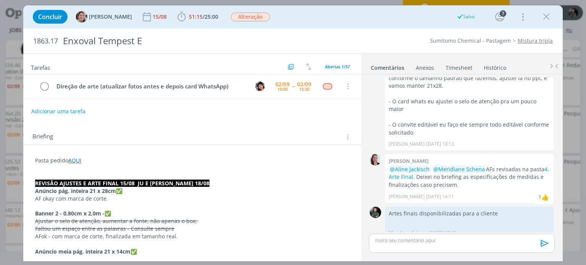
drag, startPoint x: 544, startPoint y: 16, endPoint x: 356, endPoint y: 105, distance: 207.4
click at [544, 16] on icon "dialog" at bounding box center [545, 16] width 11 height 11
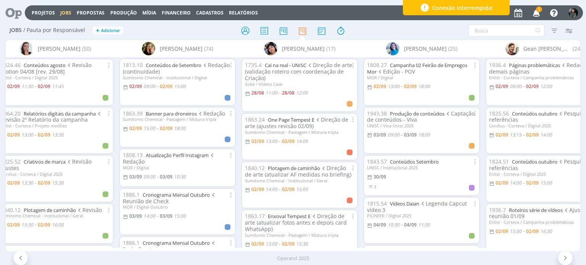
scroll to position [38, 0]
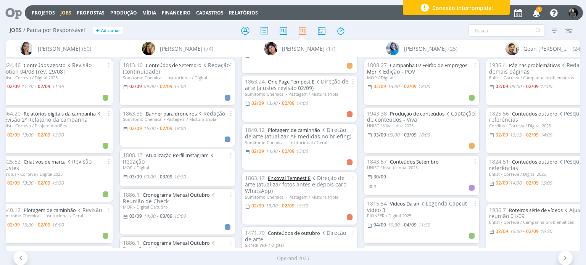
click at [295, 178] on link "Enxoval Tempest E" at bounding box center [289, 178] width 43 height 7
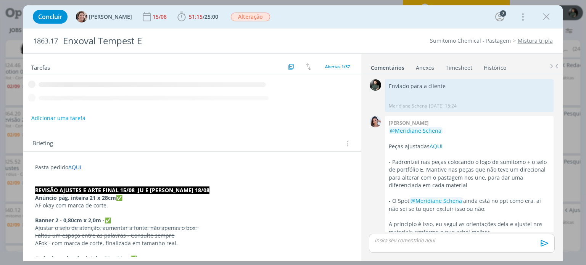
scroll to position [1130, 0]
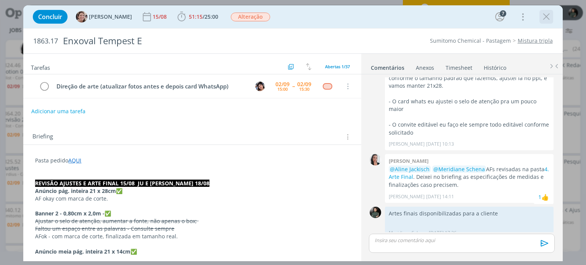
click at [543, 13] on icon "dialog" at bounding box center [545, 16] width 11 height 11
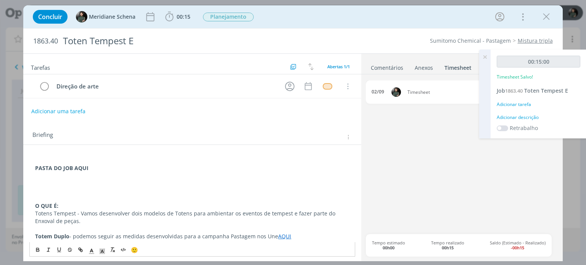
scroll to position [387, 0]
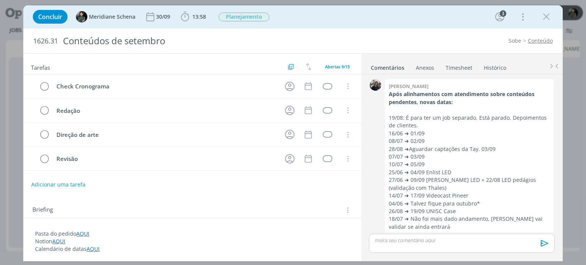
scroll to position [369, 0]
